Goal: Information Seeking & Learning: Learn about a topic

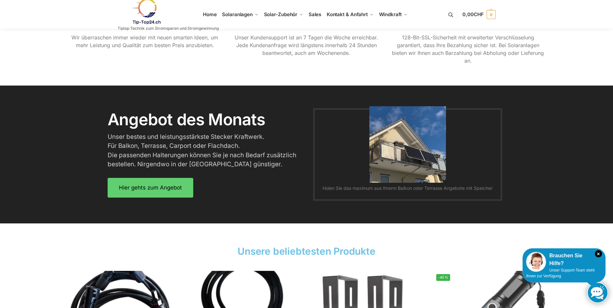
scroll to position [739, 0]
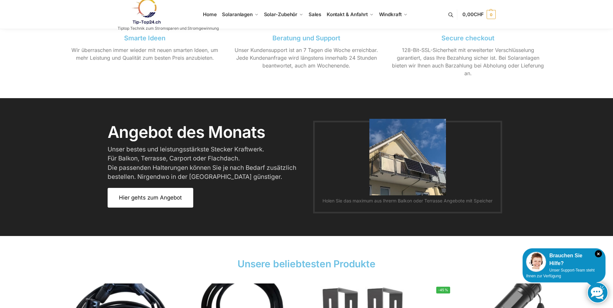
click at [160, 199] on span "Hier gehts zum Angebot" at bounding box center [150, 197] width 63 height 5
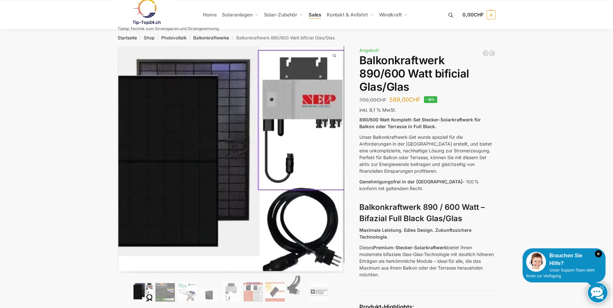
click at [314, 13] on span "Sales" at bounding box center [314, 15] width 13 height 6
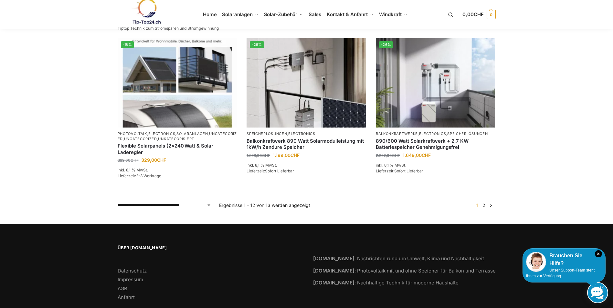
scroll to position [569, 0]
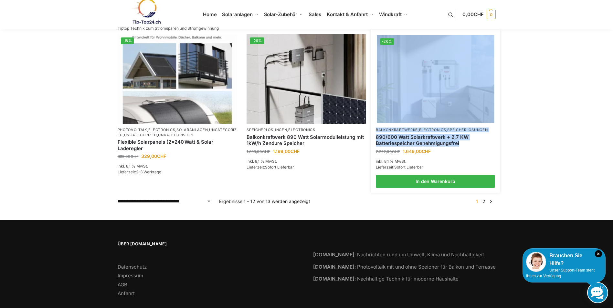
drag, startPoint x: 558, startPoint y: 127, endPoint x: 463, endPoint y: 106, distance: 97.0
drag, startPoint x: 463, startPoint y: 106, endPoint x: 458, endPoint y: 103, distance: 5.4
click at [458, 103] on img at bounding box center [435, 79] width 117 height 88
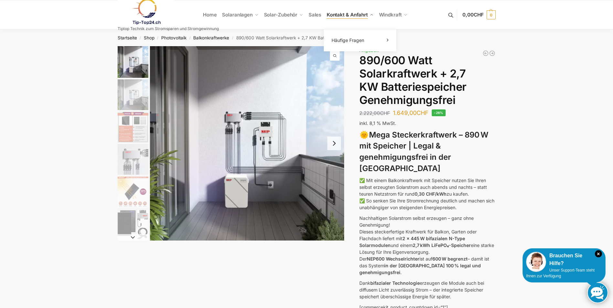
click at [349, 16] on span "Kontakt & Anfahrt" at bounding box center [347, 15] width 41 height 6
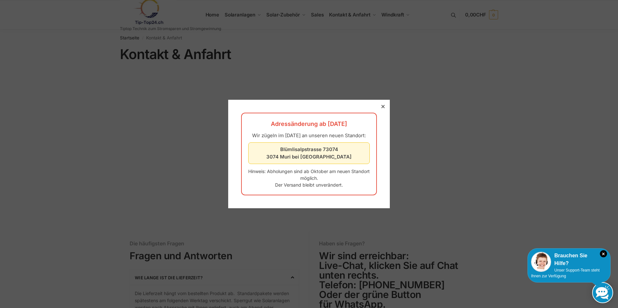
click at [381, 105] on icon at bounding box center [382, 106] width 3 height 3
